Goal: Check status

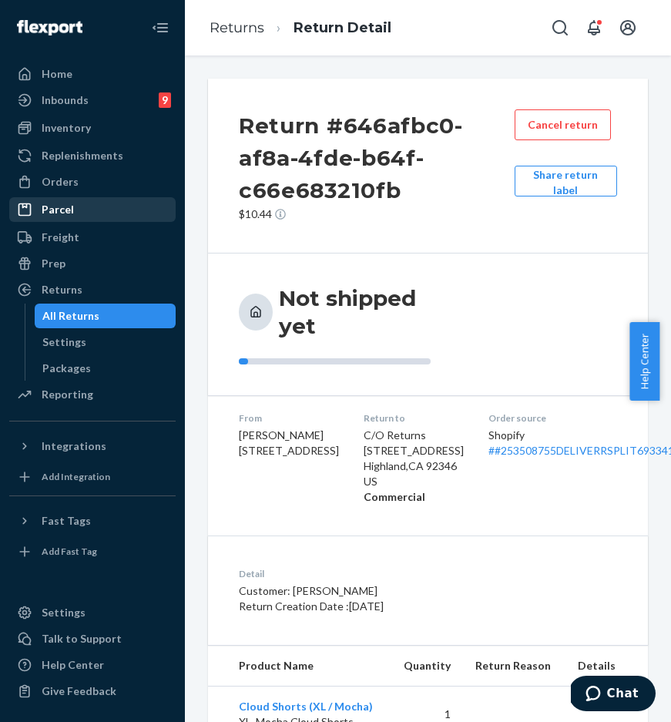
click at [118, 197] on link "Parcel" at bounding box center [92, 209] width 166 height 25
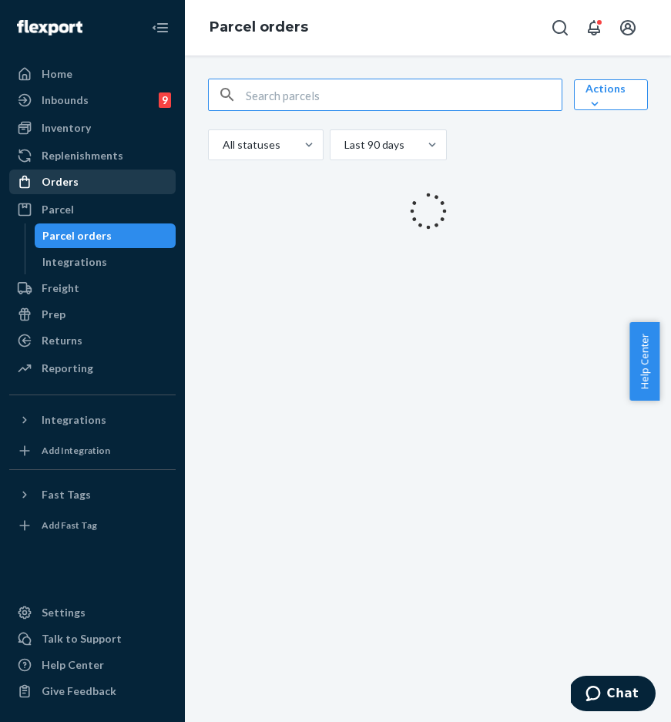
click at [120, 174] on div "Orders" at bounding box center [92, 182] width 163 height 22
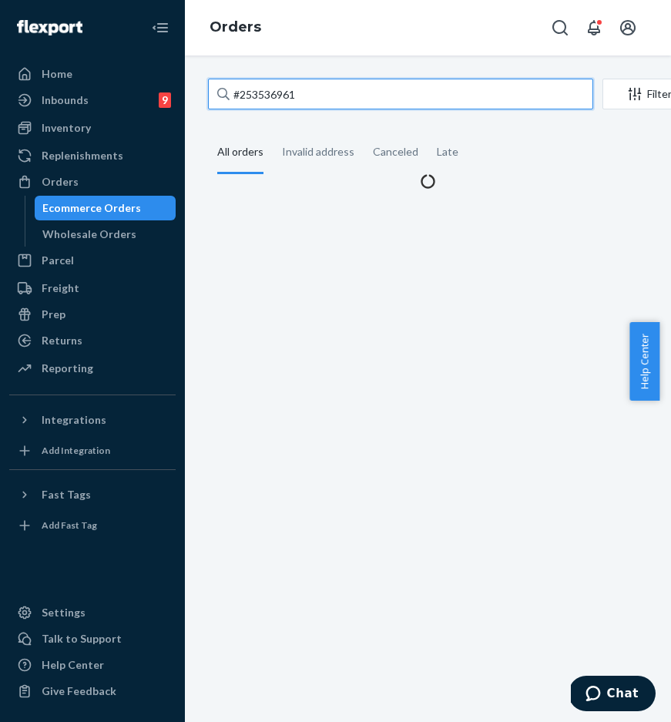
drag, startPoint x: 292, startPoint y: 94, endPoint x: 328, endPoint y: 100, distance: 36.7
click at [292, 94] on input "#253536961" at bounding box center [400, 94] width 385 height 31
paste input "[PERSON_NAME]"
drag, startPoint x: 328, startPoint y: 100, endPoint x: 212, endPoint y: 93, distance: 116.5
click at [212, 93] on input "#253536961" at bounding box center [400, 94] width 385 height 31
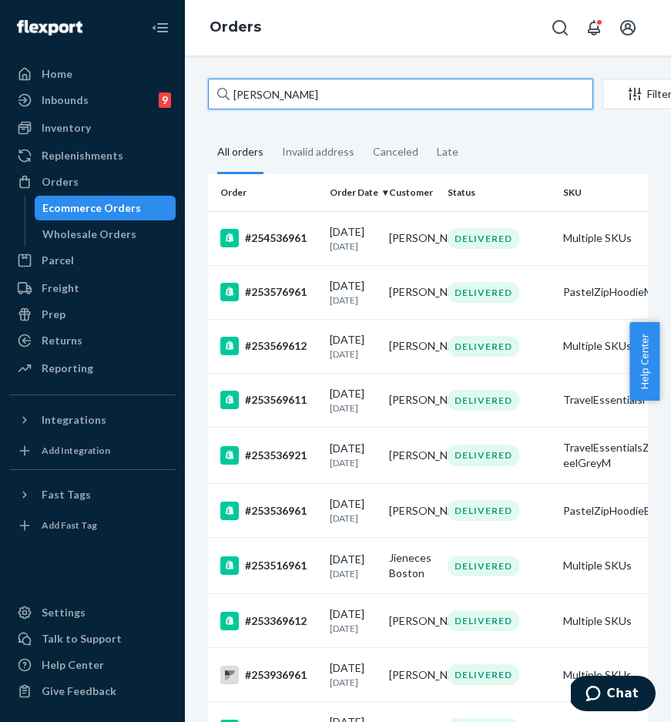
type input "[PERSON_NAME]"
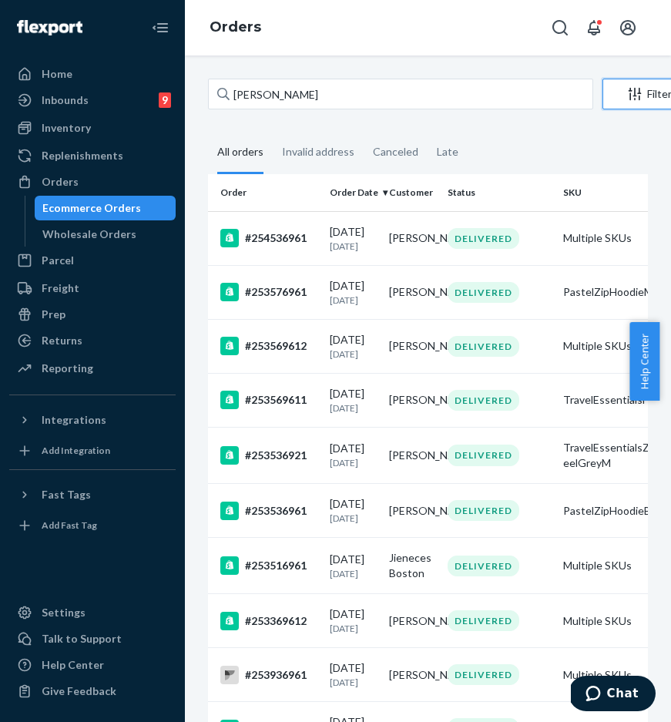
click at [618, 99] on div "Filter" at bounding box center [647, 93] width 88 height 15
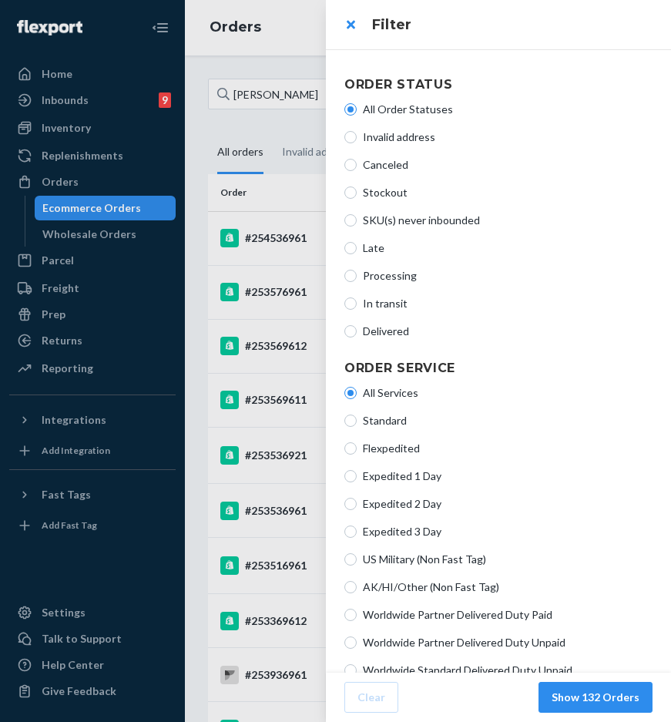
click at [324, 126] on div at bounding box center [335, 361] width 671 height 722
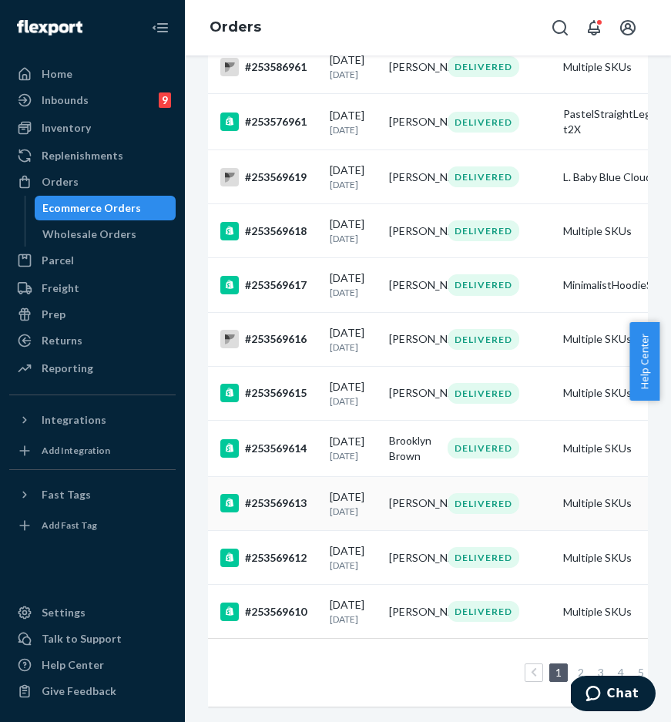
scroll to position [1277, 0]
